Goal: Information Seeking & Learning: Learn about a topic

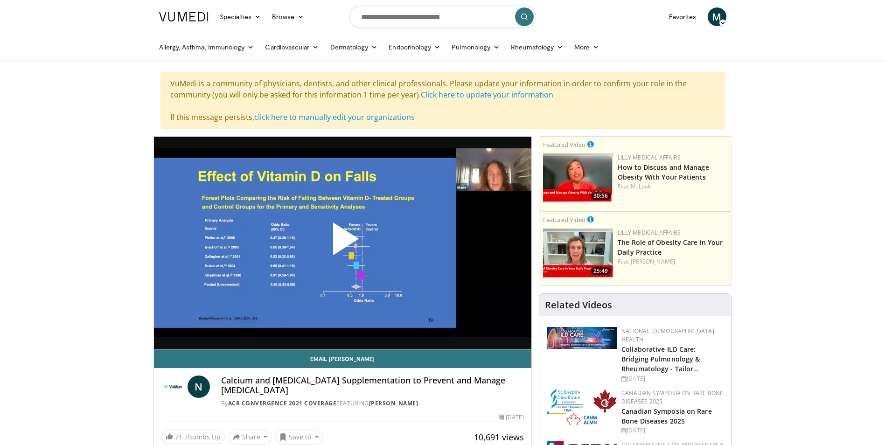
click at [466, 100] on div "VuMedi is a community of physicians, dentists, and other clinical professionals…" at bounding box center [442, 100] width 564 height 57
click at [466, 97] on link "Click here to update your information" at bounding box center [487, 95] width 132 height 10
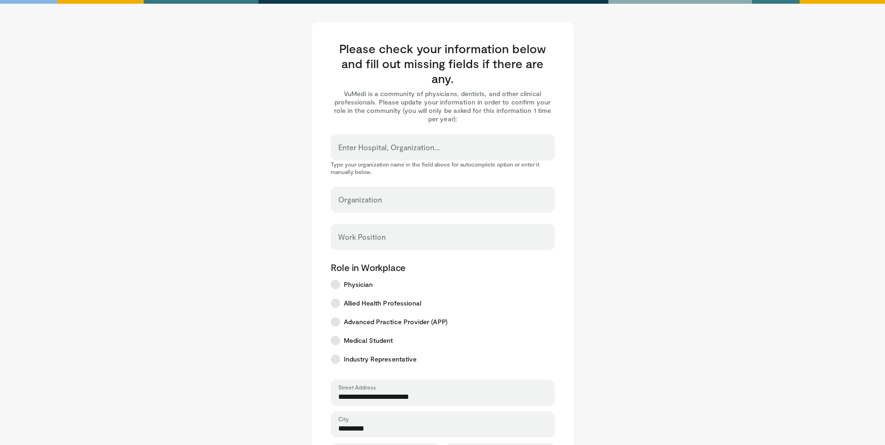
click at [430, 150] on input "Enter Hospital, Organization..." at bounding box center [442, 151] width 209 height 10
click at [433, 146] on div "Enter Hospital, Organization..." at bounding box center [443, 147] width 224 height 26
click at [369, 149] on input "Enter Hospital, Organization..." at bounding box center [442, 151] width 209 height 10
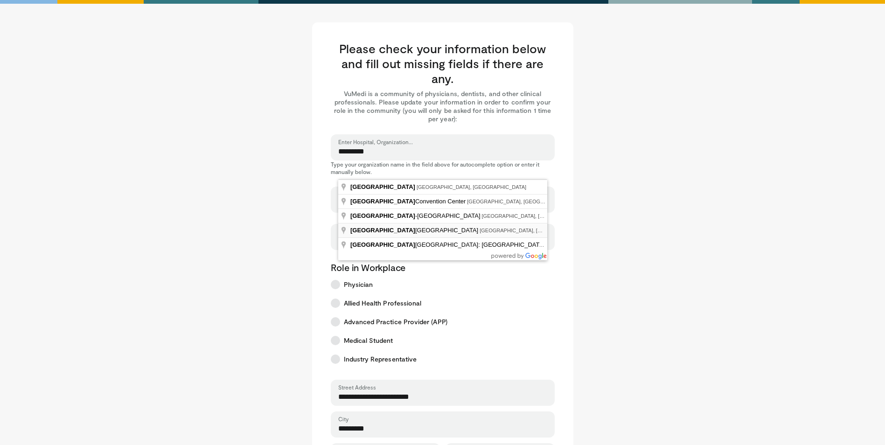
type input "**********"
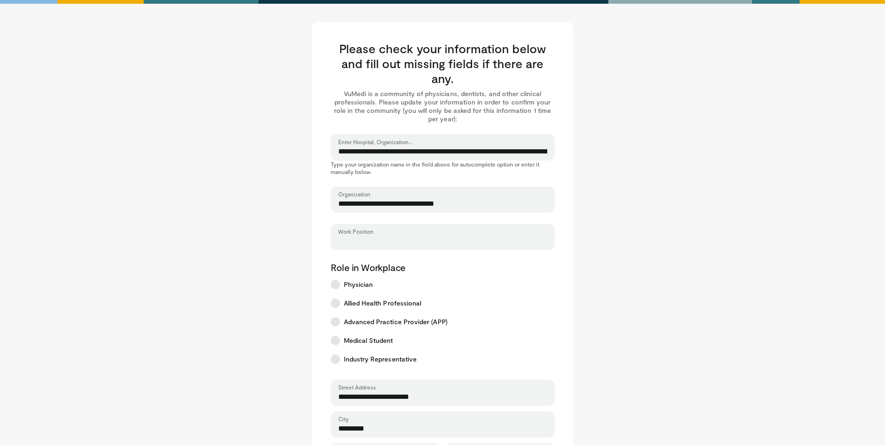
click at [414, 243] on input "Work Position" at bounding box center [442, 241] width 209 height 10
type input "*"
type input "**********"
click at [378, 285] on label "Physician" at bounding box center [439, 284] width 229 height 19
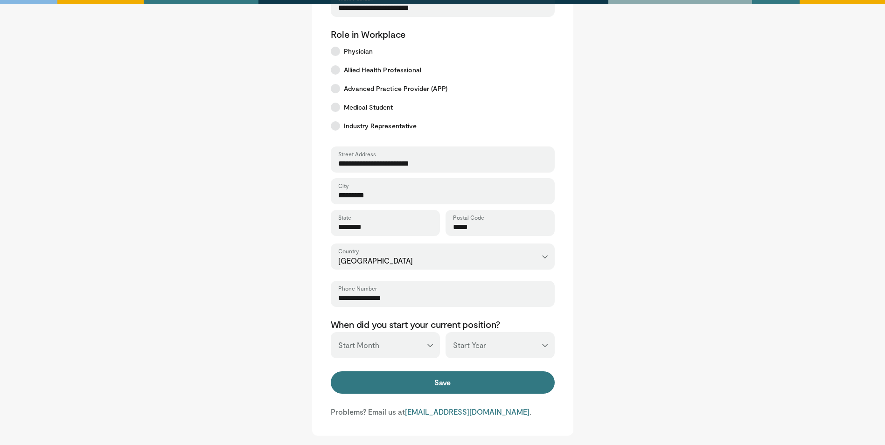
scroll to position [280, 0]
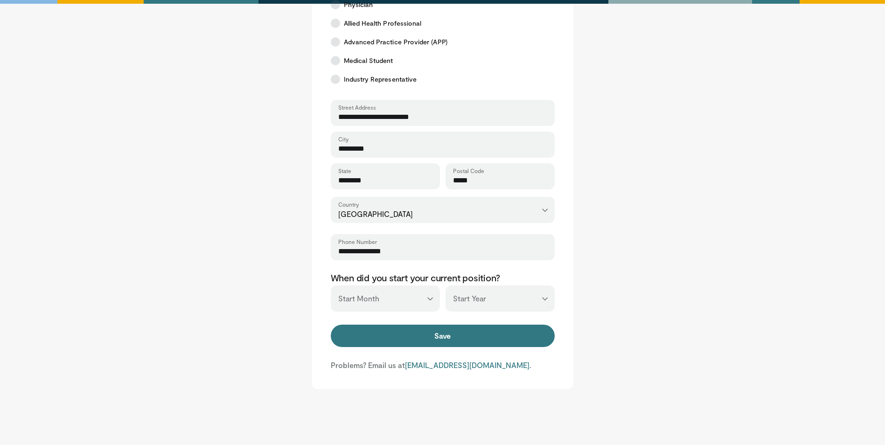
click at [410, 300] on select "*** ******* ******** ***** ***** *** **** **** ****** ********* ******* *******…" at bounding box center [385, 298] width 109 height 26
select select "*"
click at [331, 285] on select "*** ******* ******** ***** ***** *** **** **** ****** ********* ******* *******…" at bounding box center [385, 298] width 109 height 26
click at [468, 301] on select "*** **** **** **** **** **** **** **** **** **** **** **** **** **** **** **** …" at bounding box center [499, 298] width 109 height 26
select select "****"
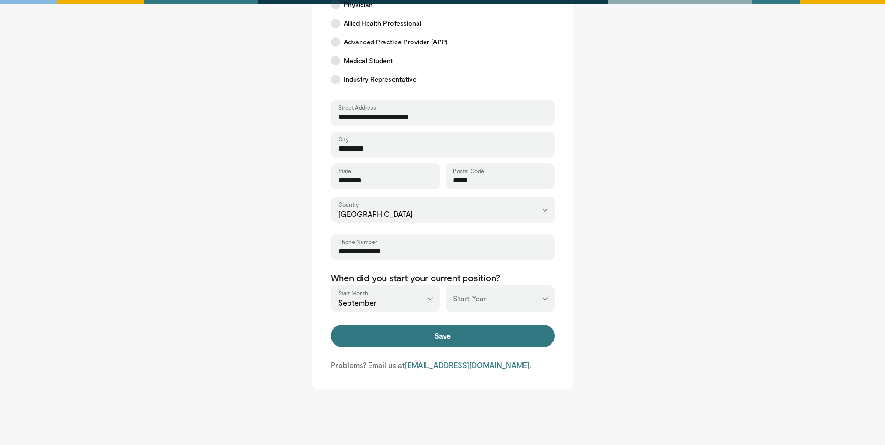
click at [445, 285] on select "*** **** **** **** **** **** **** **** **** **** **** **** **** **** **** **** …" at bounding box center [499, 298] width 109 height 26
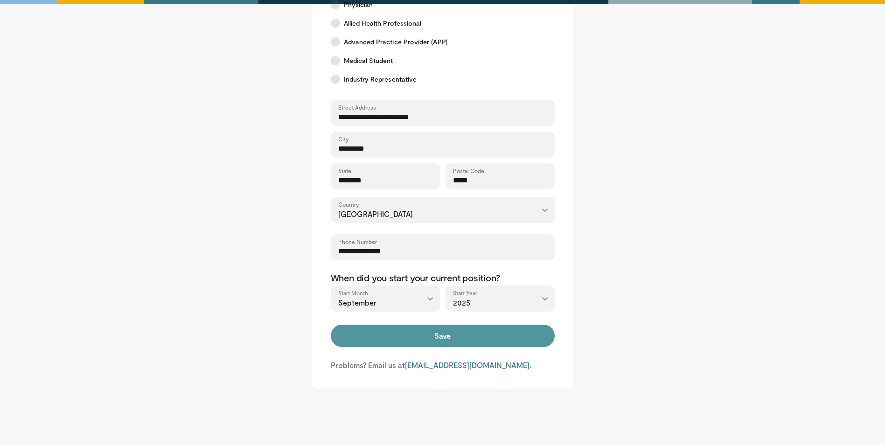
click at [473, 338] on button "Save" at bounding box center [443, 336] width 224 height 22
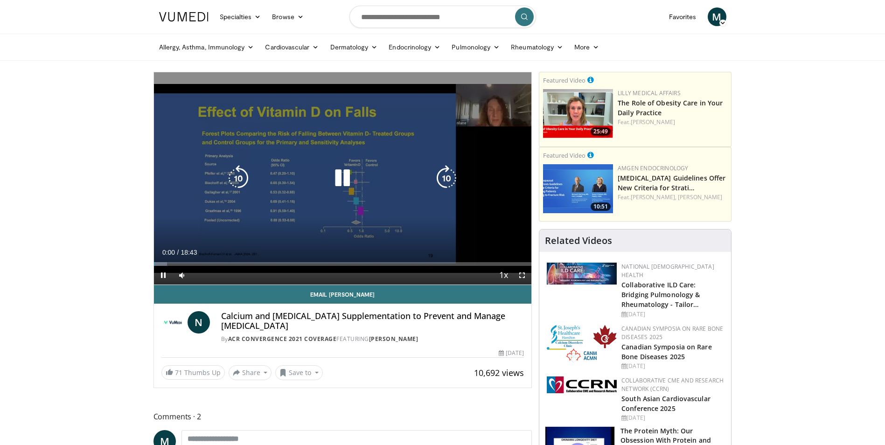
click at [344, 182] on icon "Video Player" at bounding box center [342, 178] width 26 height 26
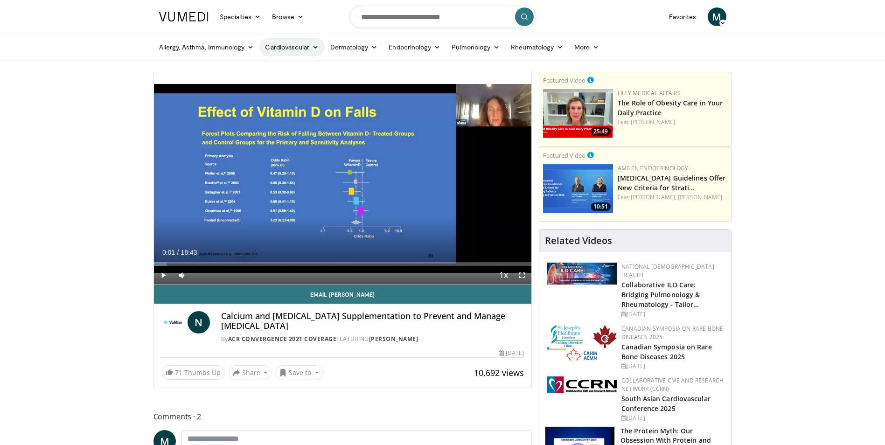
click at [312, 42] on link "Cardiovascular" at bounding box center [291, 47] width 65 height 19
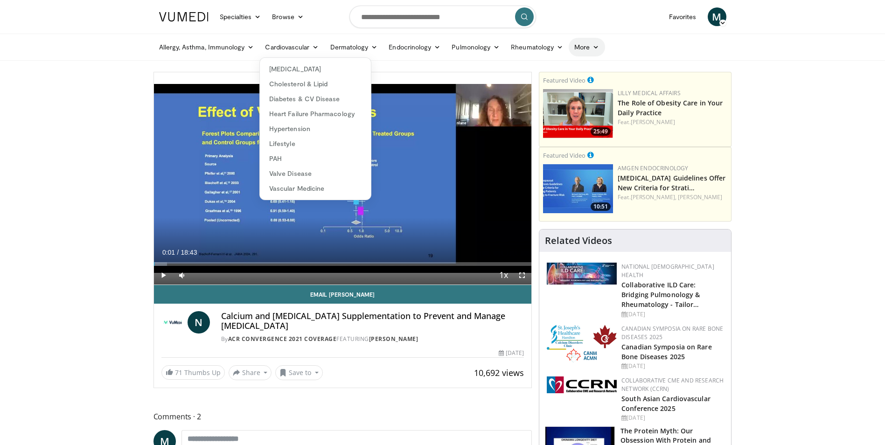
click at [589, 49] on link "More" at bounding box center [587, 47] width 36 height 19
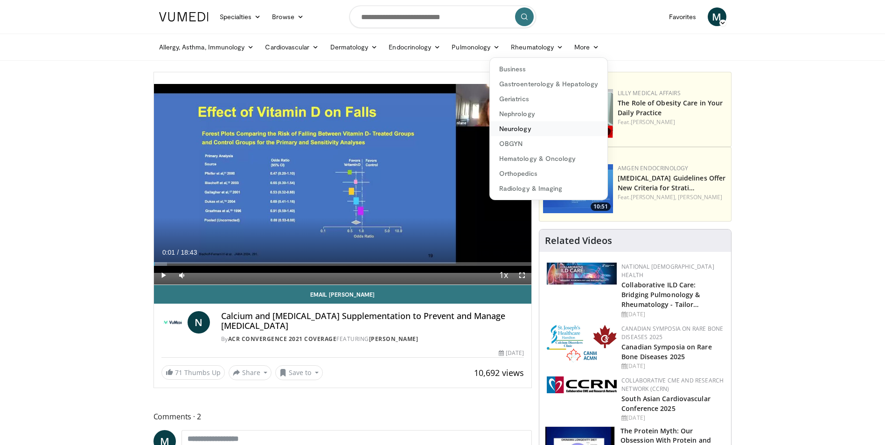
click at [521, 129] on link "Neurology" at bounding box center [549, 128] width 118 height 15
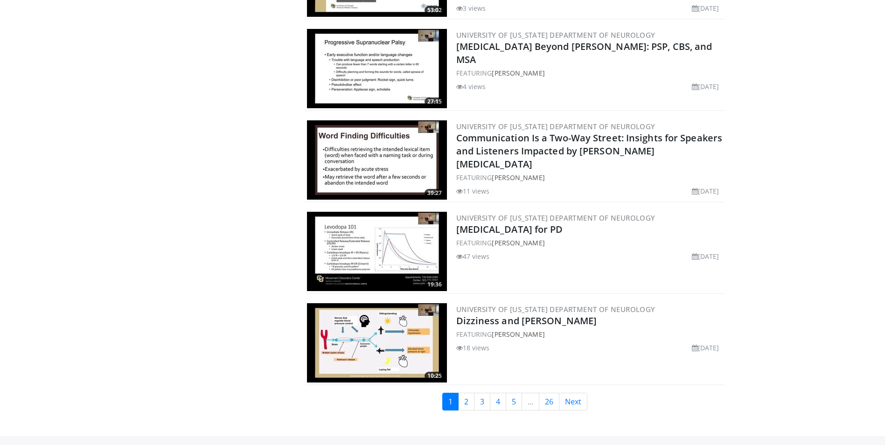
scroll to position [2153, 0]
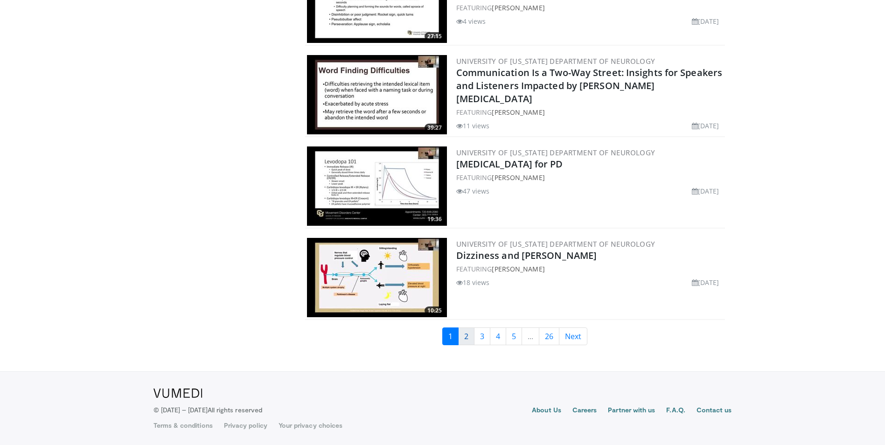
click at [466, 343] on link "2" at bounding box center [466, 336] width 16 height 18
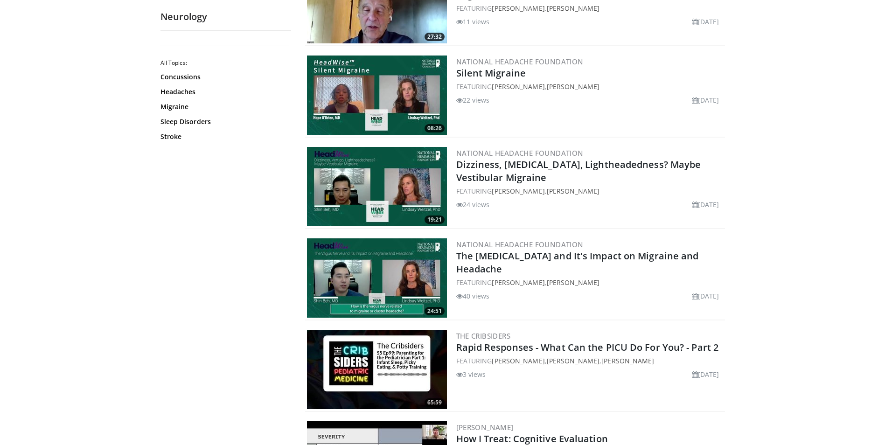
scroll to position [327, 0]
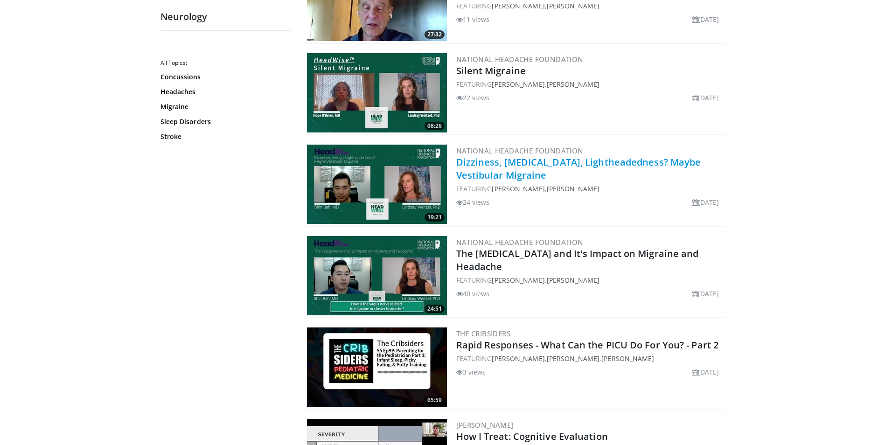
click at [657, 160] on link "Dizziness, [MEDICAL_DATA], Lightheadedness? Maybe Vestibular Migraine" at bounding box center [578, 169] width 245 height 26
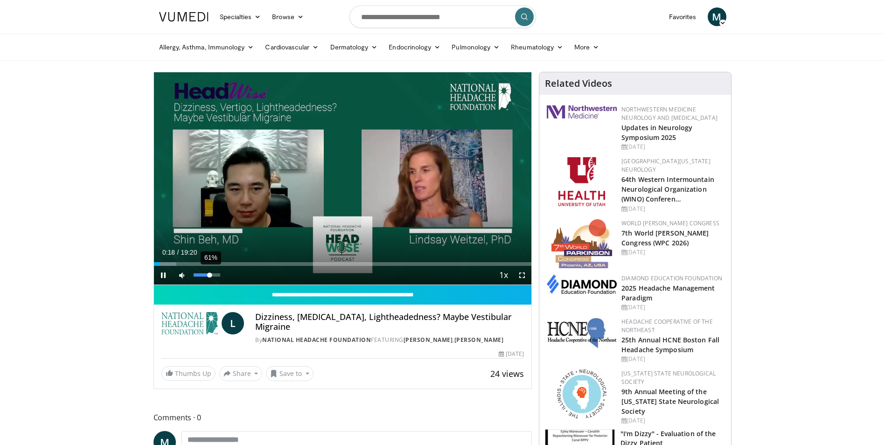
click at [210, 275] on div "Volume Level" at bounding box center [202, 274] width 16 height 3
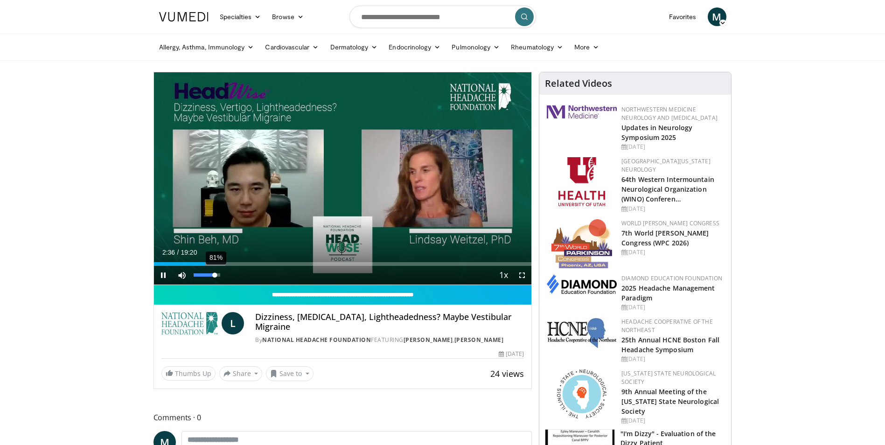
drag, startPoint x: 210, startPoint y: 274, endPoint x: 215, endPoint y: 278, distance: 5.6
click at [215, 278] on div "81%" at bounding box center [207, 275] width 33 height 19
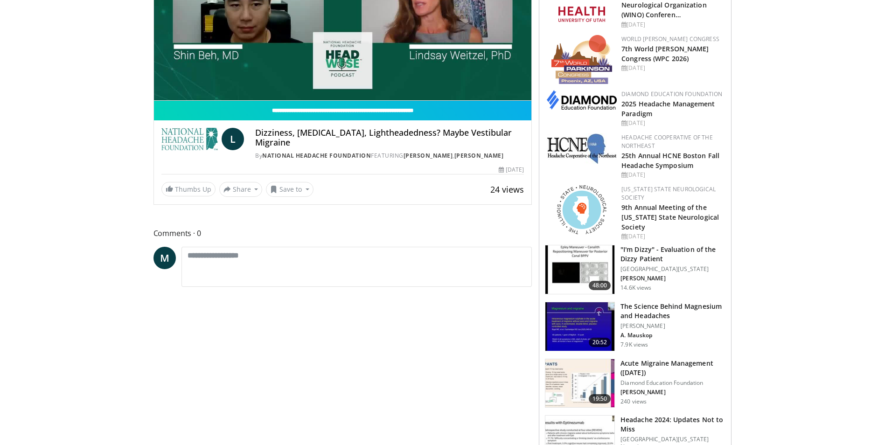
scroll to position [187, 0]
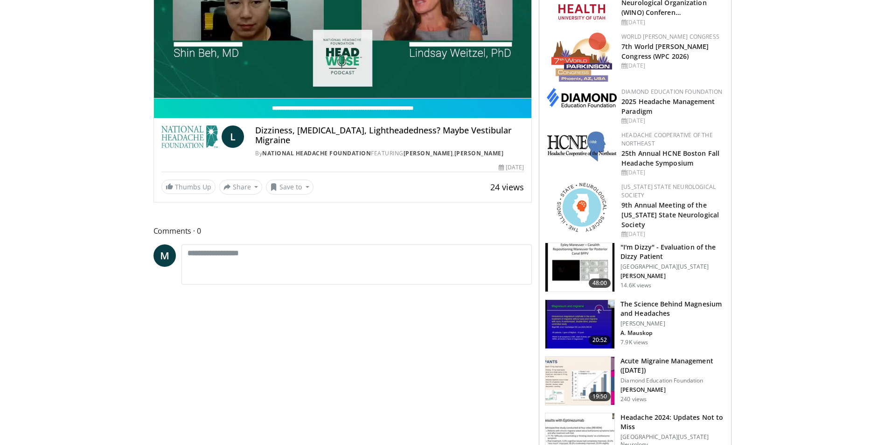
click at [670, 243] on h3 ""I'm Dizzy" - Evaluation of the Dizzy Patient" at bounding box center [672, 252] width 105 height 19
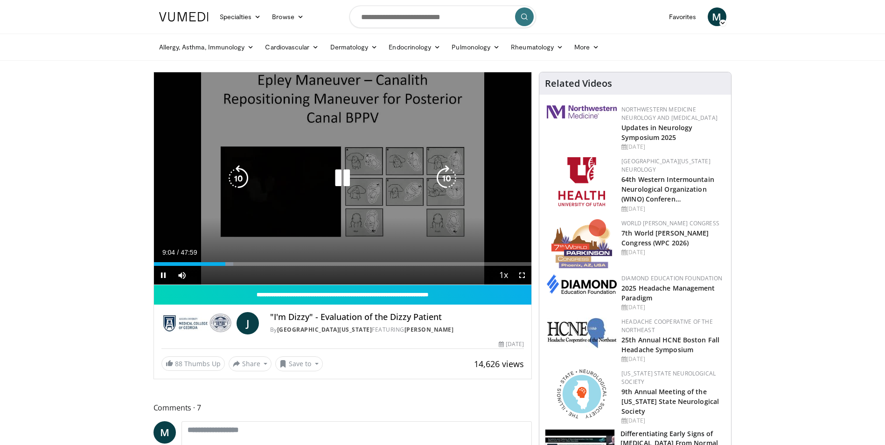
click at [350, 180] on icon "Video Player" at bounding box center [342, 178] width 26 height 26
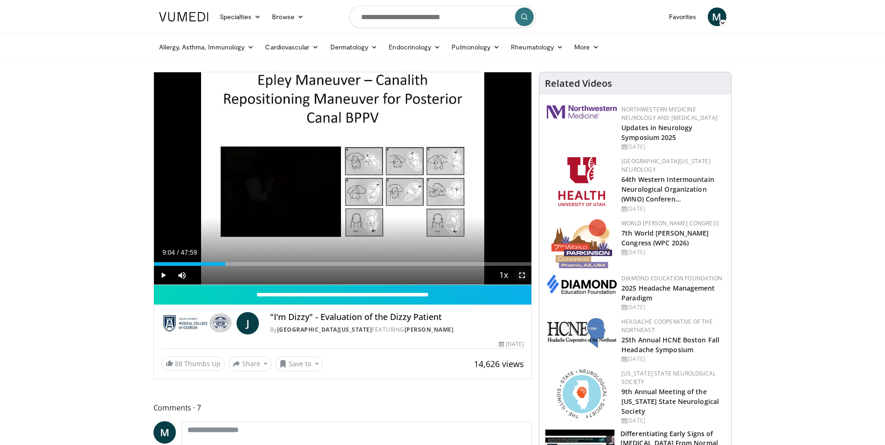
click at [524, 276] on span "Video Player" at bounding box center [522, 275] width 19 height 19
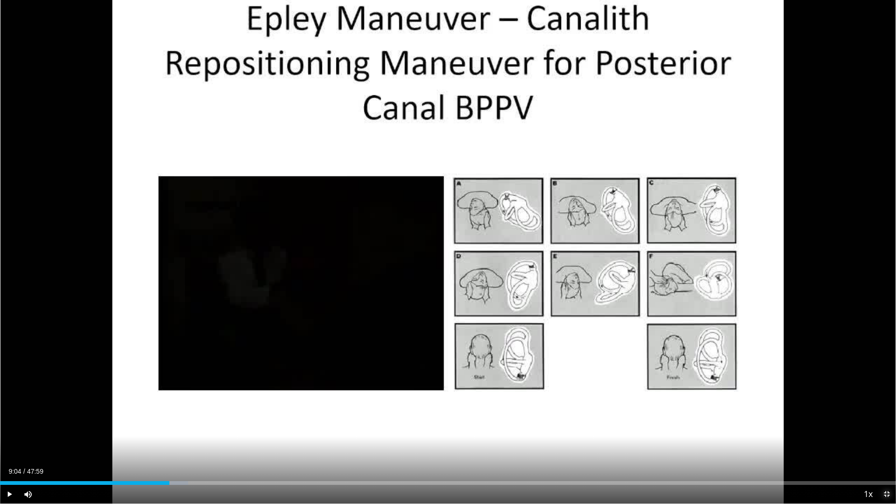
click at [884, 445] on span "Video Player" at bounding box center [886, 494] width 19 height 19
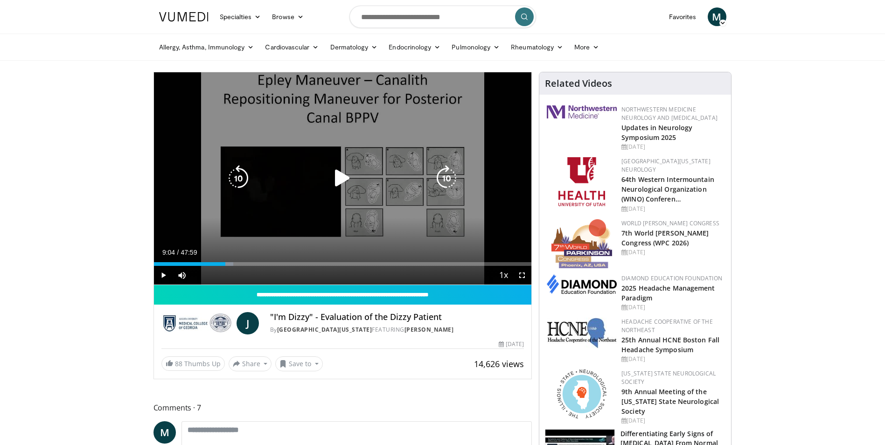
click at [339, 179] on icon "Video Player" at bounding box center [342, 178] width 26 height 26
click at [347, 176] on icon "Video Player" at bounding box center [342, 178] width 26 height 26
click at [347, 171] on icon "Video Player" at bounding box center [342, 178] width 26 height 26
click at [346, 179] on icon "Video Player" at bounding box center [342, 178] width 26 height 26
